Goal: Transaction & Acquisition: Download file/media

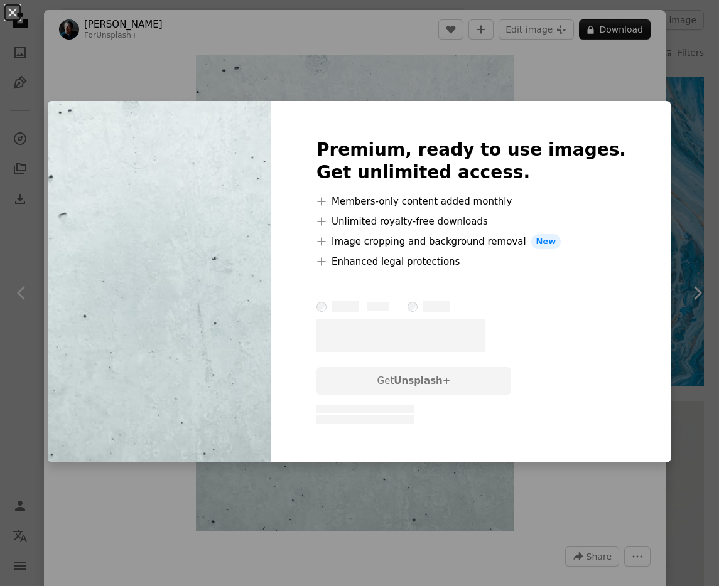
scroll to position [25816, 0]
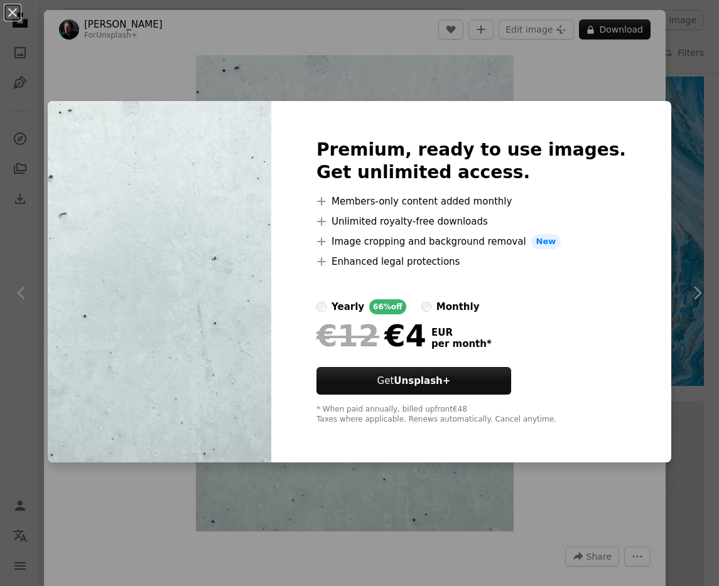
click at [160, 8] on div "An X shape Premium, ready to use images. Get unlimited access. A plus sign Memb…" at bounding box center [359, 293] width 719 height 586
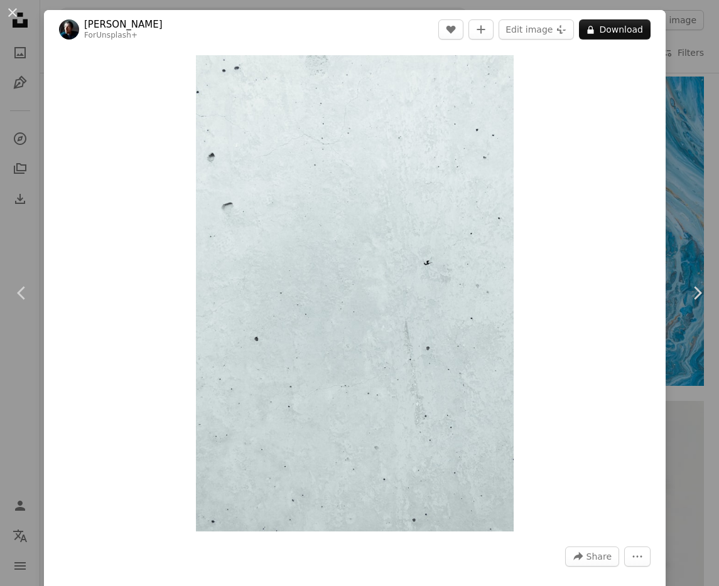
drag, startPoint x: 14, startPoint y: 13, endPoint x: 450, endPoint y: 210, distance: 478.8
click at [14, 14] on button "An X shape" at bounding box center [12, 12] width 15 height 15
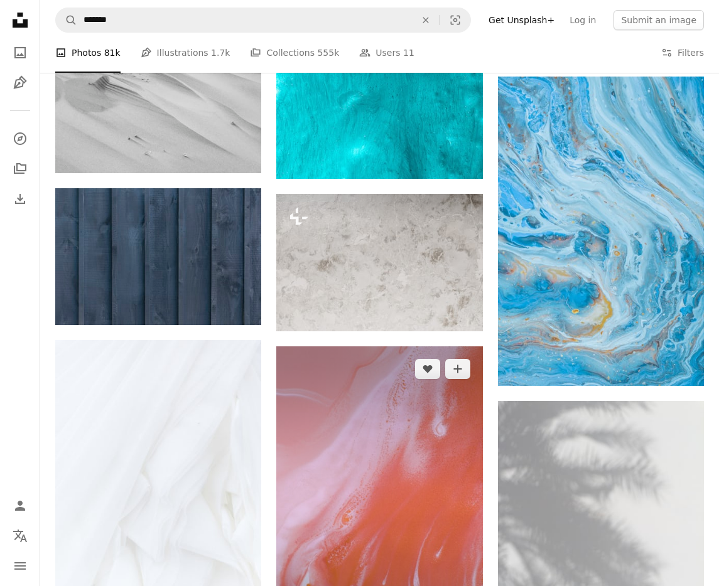
scroll to position [25818, 0]
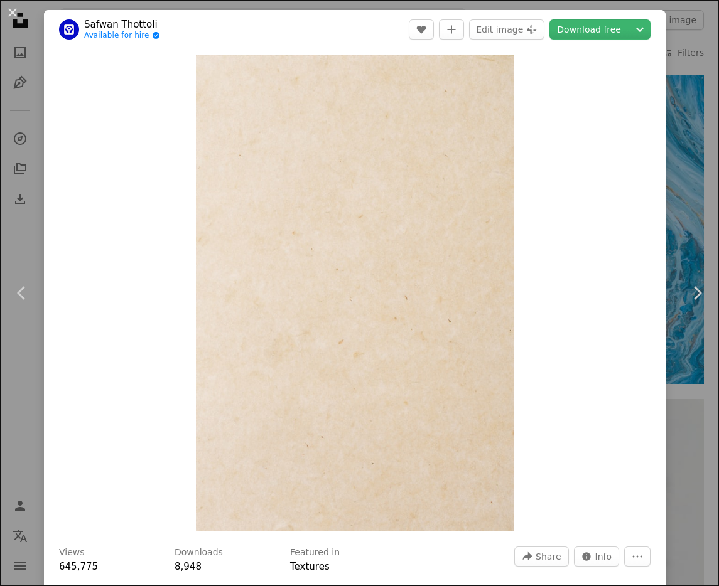
scroll to position [6, 0]
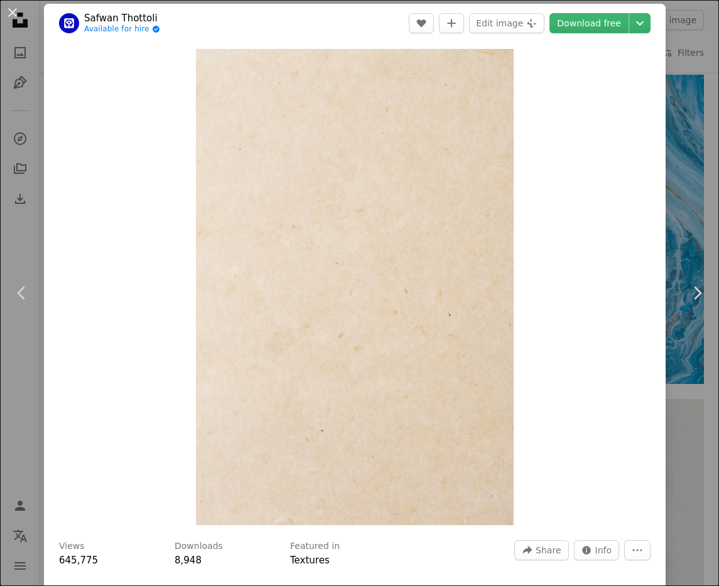
click at [13, 14] on button "An X shape" at bounding box center [12, 12] width 15 height 15
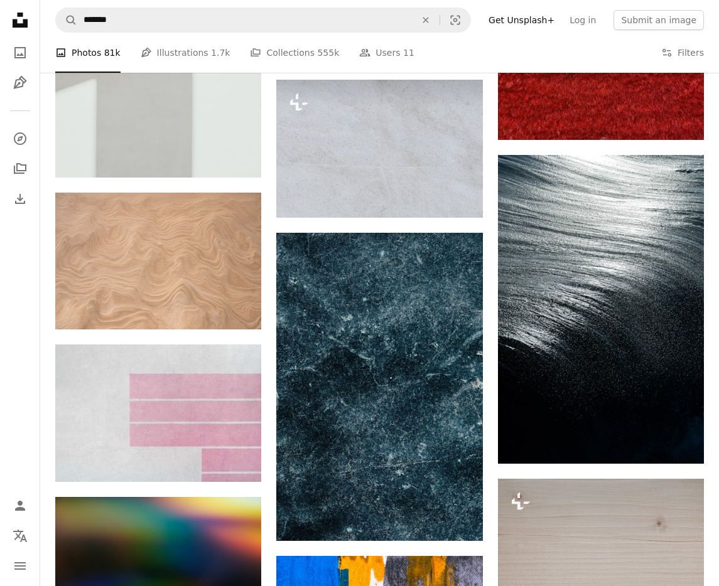
scroll to position [30719, 0]
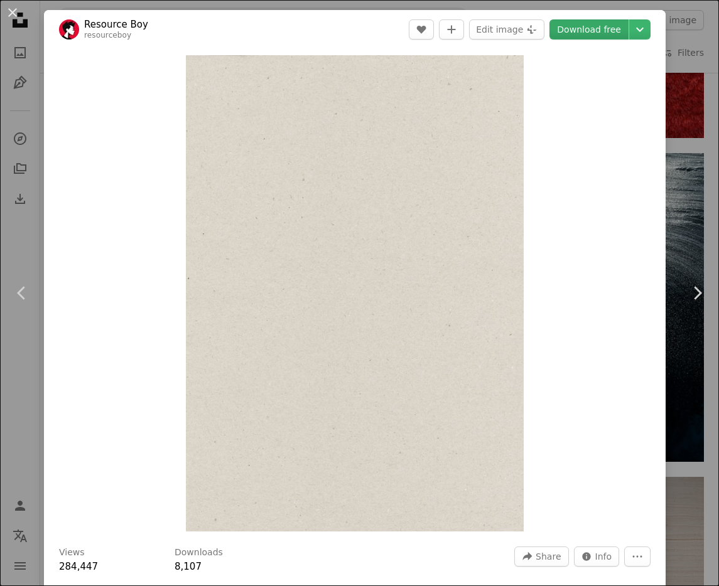
click at [605, 35] on link "Download free" at bounding box center [588, 29] width 79 height 20
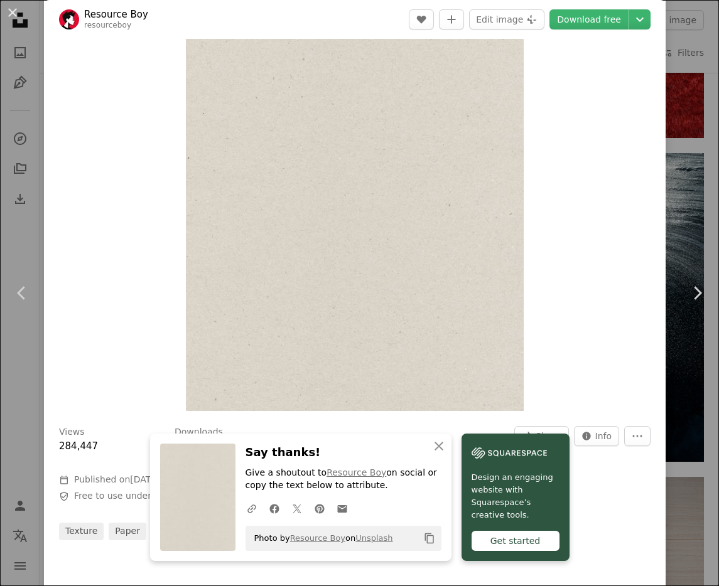
scroll to position [122, 0]
drag, startPoint x: 13, startPoint y: 16, endPoint x: 308, endPoint y: 278, distance: 394.0
click at [13, 16] on button "An X shape" at bounding box center [12, 12] width 15 height 15
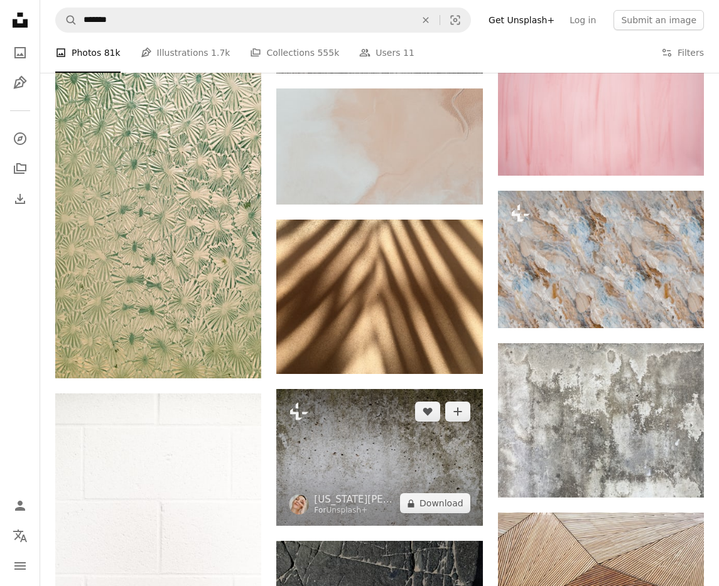
scroll to position [32858, 0]
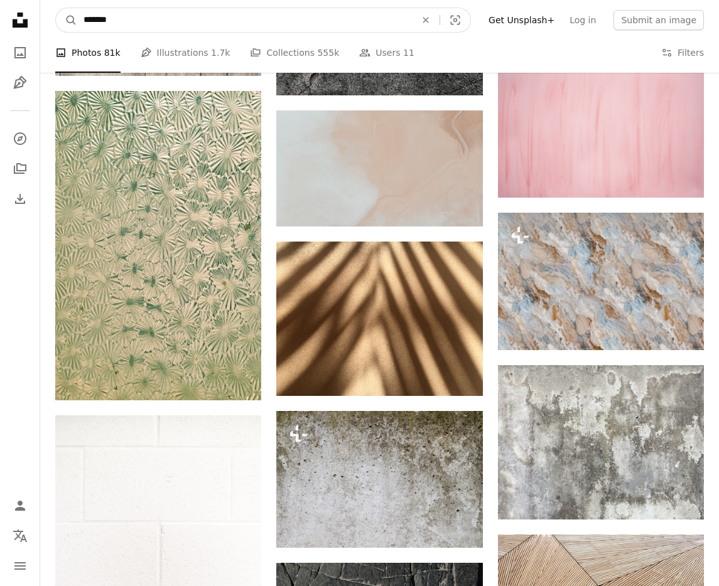
click at [324, 23] on input "*******" at bounding box center [244, 20] width 335 height 24
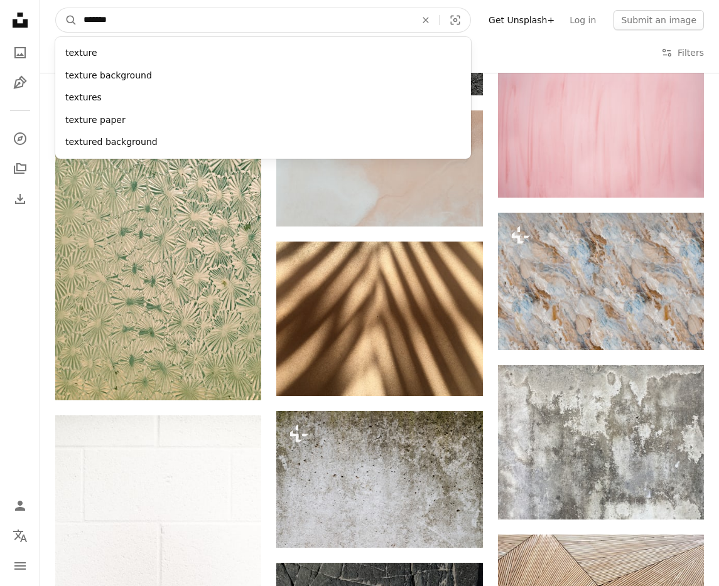
click at [336, 22] on input "*******" at bounding box center [244, 20] width 335 height 24
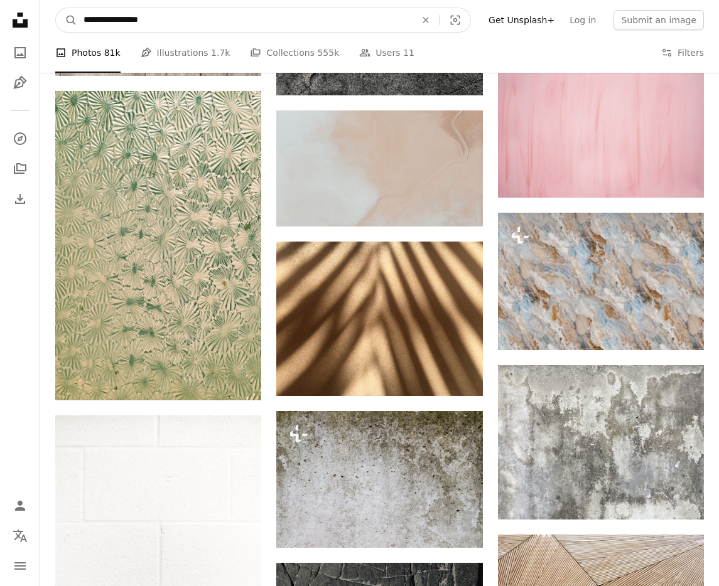
type input "**********"
click button "A magnifying glass" at bounding box center [66, 20] width 21 height 24
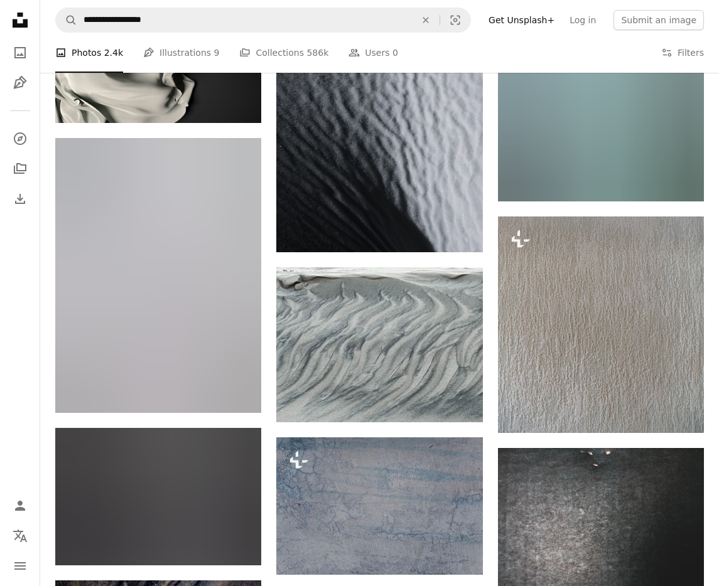
scroll to position [18111, 0]
